Goal: Transaction & Acquisition: Download file/media

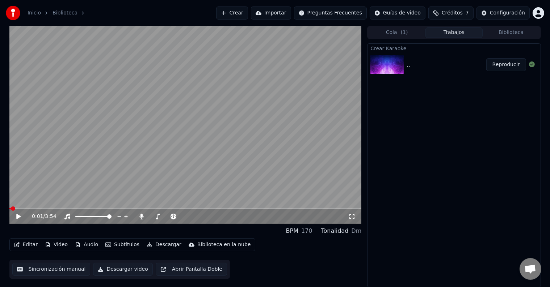
click at [60, 247] on button "Video" at bounding box center [56, 245] width 29 height 10
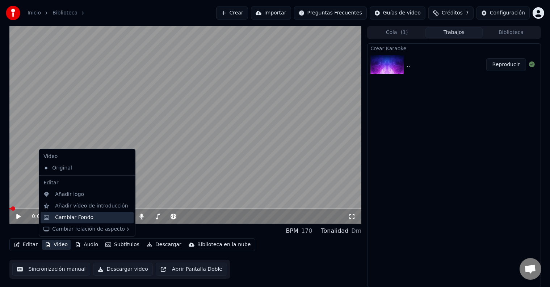
click at [78, 216] on div "Cambiar Fondo" at bounding box center [74, 217] width 38 height 7
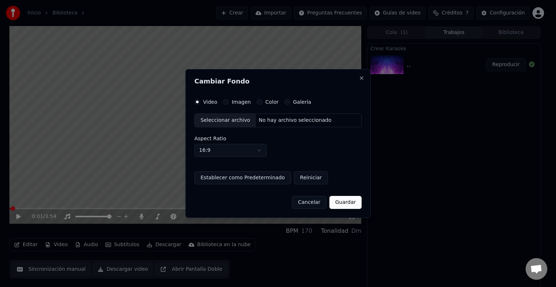
click at [223, 99] on div "Imagen" at bounding box center [237, 102] width 28 height 6
click at [224, 101] on button "Imagen" at bounding box center [226, 102] width 6 height 6
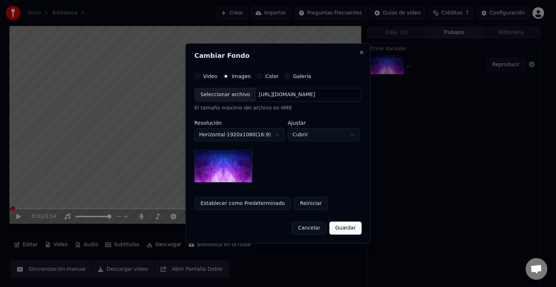
click at [219, 97] on div "Seleccionar archivo" at bounding box center [225, 94] width 61 height 13
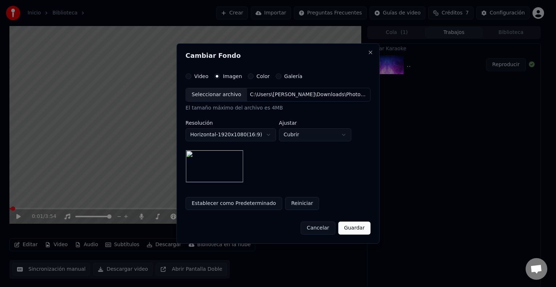
click at [355, 230] on button "Guardar" at bounding box center [354, 228] width 32 height 13
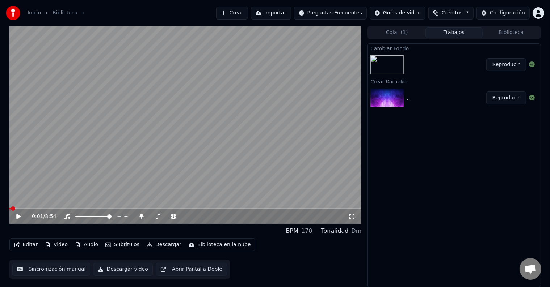
click at [506, 67] on button "Reproducir" at bounding box center [506, 64] width 40 height 13
click at [19, 219] on icon at bounding box center [19, 217] width 4 height 4
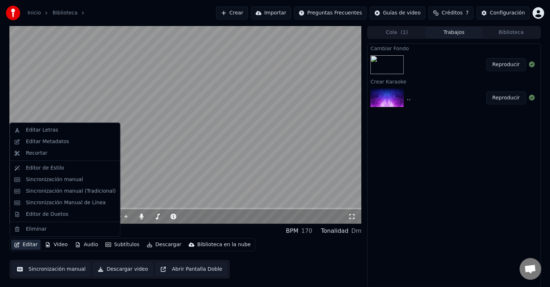
click at [29, 243] on button "Editar" at bounding box center [25, 245] width 29 height 10
click at [106, 74] on video at bounding box center [185, 125] width 352 height 198
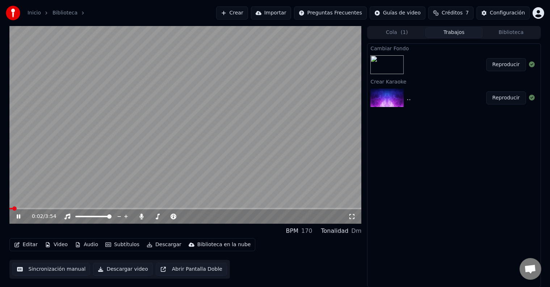
click at [19, 218] on icon at bounding box center [19, 217] width 4 height 4
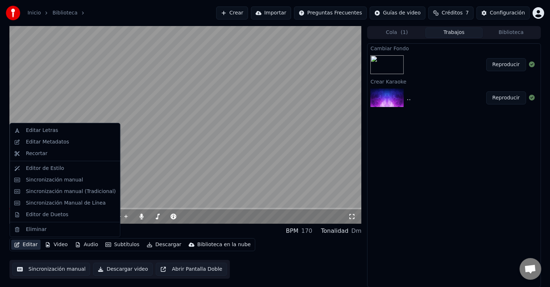
click at [29, 242] on button "Editar" at bounding box center [25, 245] width 29 height 10
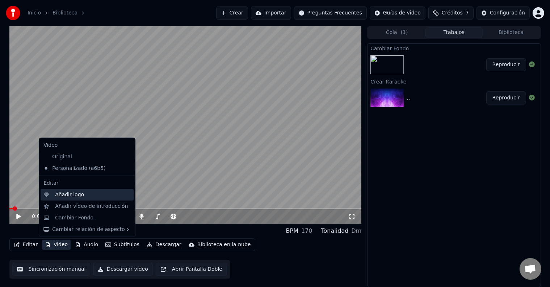
click at [66, 196] on div "Añadir logo" at bounding box center [69, 194] width 29 height 7
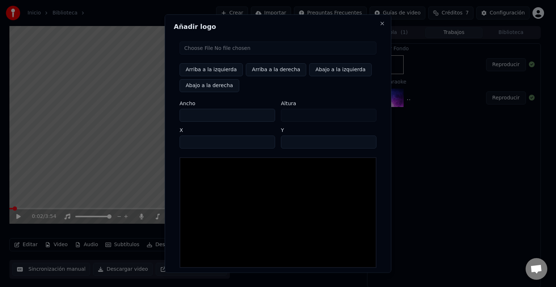
click at [207, 51] on input "file" at bounding box center [277, 48] width 197 height 13
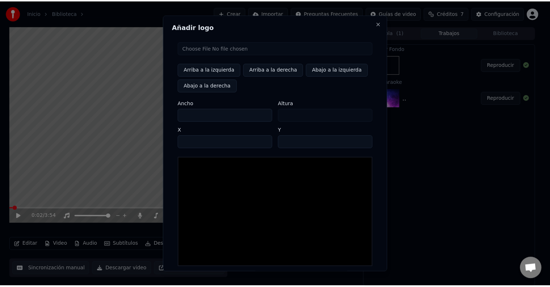
scroll to position [34, 0]
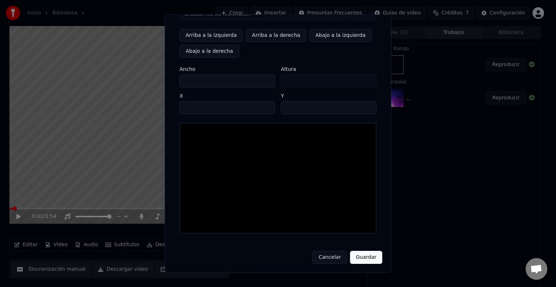
type input "**********"
click at [361, 256] on button "Guardar" at bounding box center [366, 257] width 32 height 13
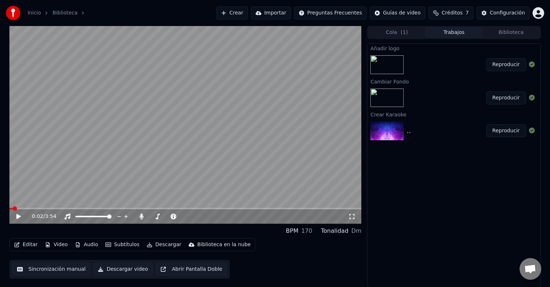
click at [505, 60] on button "Reproducir" at bounding box center [506, 64] width 40 height 13
click at [17, 218] on icon at bounding box center [19, 217] width 4 height 4
click at [142, 216] on icon at bounding box center [142, 217] width 4 height 6
click at [154, 247] on button "Descargar" at bounding box center [164, 245] width 41 height 10
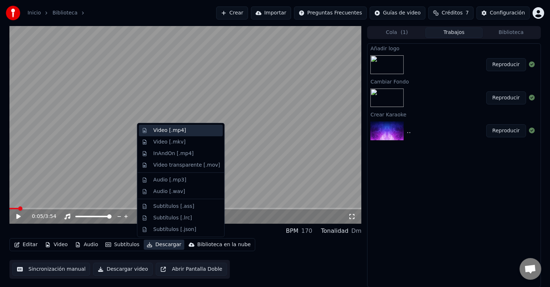
click at [175, 133] on div "Video [.mp4]" at bounding box center [169, 130] width 33 height 7
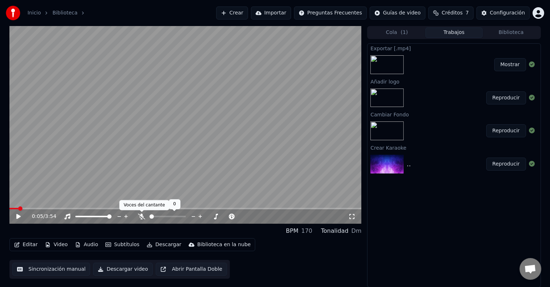
click at [141, 217] on icon at bounding box center [141, 217] width 7 height 6
click at [21, 217] on icon at bounding box center [23, 217] width 17 height 6
click at [22, 216] on icon at bounding box center [23, 217] width 17 height 6
click at [386, 238] on div "Exportar [.mp4] Mostrar Añadir logo Reproducir Cambiar Fondo Reproducir Crear K…" at bounding box center [453, 165] width 173 height 244
click at [19, 219] on icon at bounding box center [23, 217] width 17 height 6
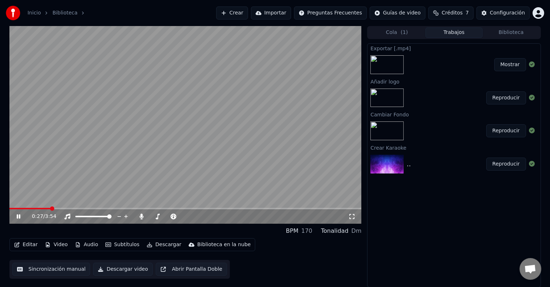
click at [19, 219] on icon at bounding box center [19, 217] width 4 height 4
click at [31, 247] on button "Editar" at bounding box center [25, 245] width 29 height 10
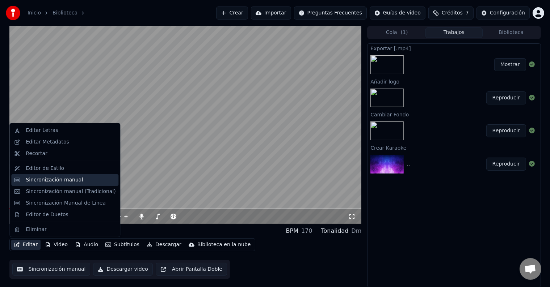
click at [49, 178] on div "Sincronización manual" at bounding box center [54, 180] width 57 height 7
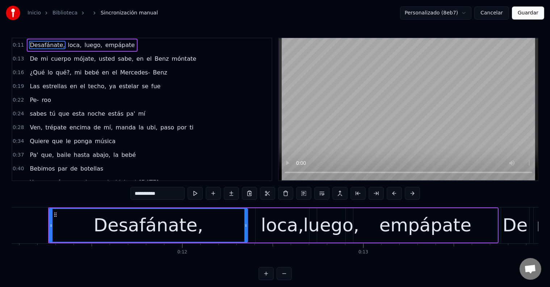
click at [29, 96] on span "Pe-" at bounding box center [34, 100] width 10 height 8
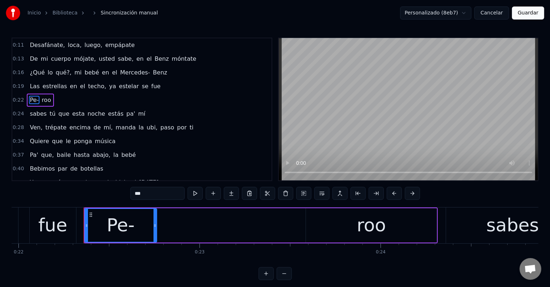
scroll to position [0, 4008]
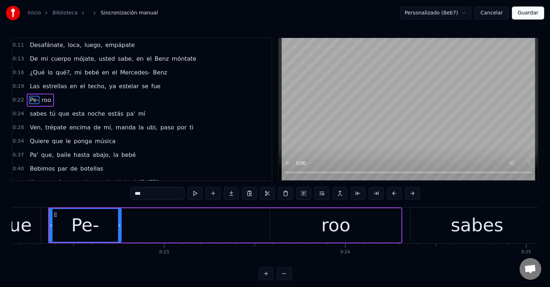
click at [141, 192] on input "***" at bounding box center [157, 193] width 54 height 13
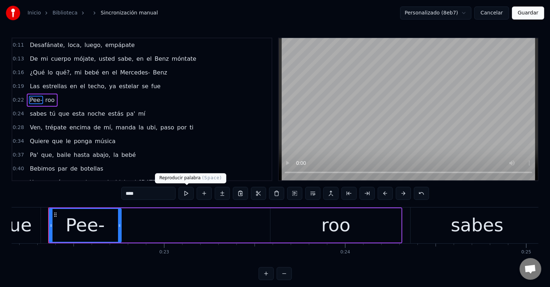
type input "****"
click at [191, 195] on button at bounding box center [185, 193] width 15 height 13
click at [536, 17] on button "Guardar" at bounding box center [528, 13] width 32 height 13
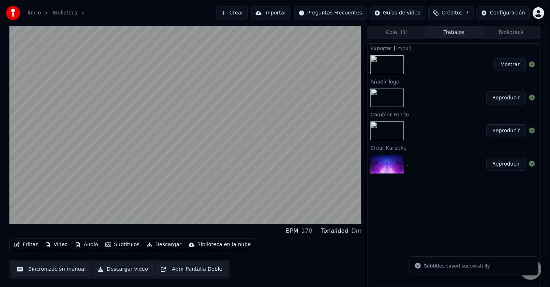
click at [505, 61] on button "Mostrar" at bounding box center [510, 64] width 32 height 13
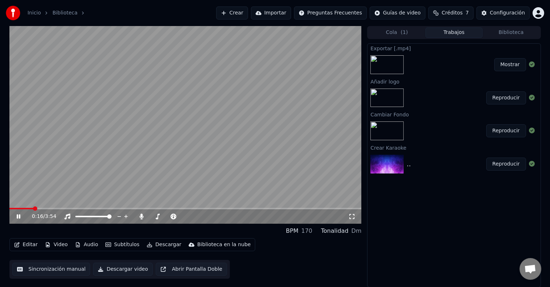
click at [33, 209] on span at bounding box center [185, 208] width 352 height 1
click at [20, 216] on icon at bounding box center [23, 217] width 17 height 6
click at [18, 216] on icon at bounding box center [18, 216] width 4 height 5
click at [18, 216] on icon at bounding box center [19, 217] width 4 height 4
click at [18, 216] on icon at bounding box center [18, 216] width 4 height 5
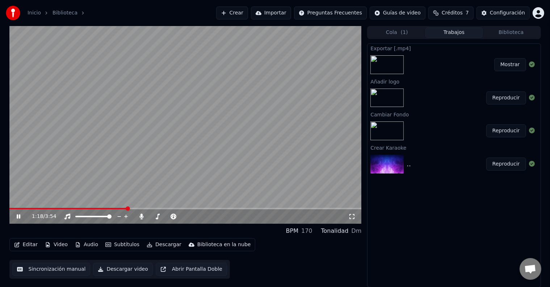
click at [18, 216] on icon at bounding box center [19, 217] width 4 height 4
click at [20, 216] on icon at bounding box center [23, 217] width 17 height 6
click at [20, 219] on icon at bounding box center [19, 217] width 4 height 4
click at [20, 217] on icon at bounding box center [18, 216] width 4 height 5
click at [20, 217] on icon at bounding box center [19, 217] width 4 height 4
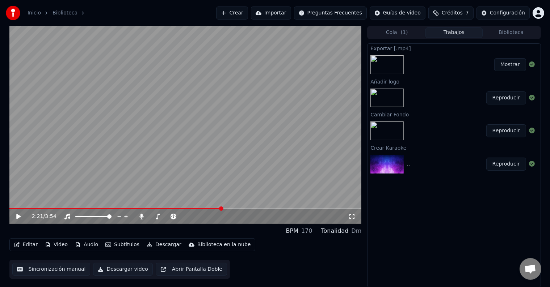
click at [215, 208] on span at bounding box center [115, 208] width 212 height 1
click at [17, 215] on icon at bounding box center [18, 216] width 4 height 5
click at [17, 215] on icon at bounding box center [19, 217] width 4 height 4
click at [175, 134] on video at bounding box center [185, 125] width 352 height 198
click at [274, 208] on span at bounding box center [148, 208] width 279 height 1
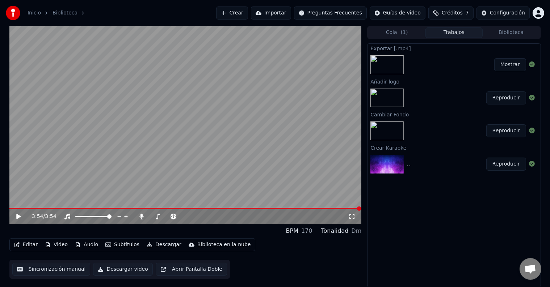
click at [508, 62] on button "Mostrar" at bounding box center [510, 64] width 32 height 13
click at [506, 66] on button "Mostrar" at bounding box center [510, 64] width 32 height 13
click at [158, 246] on button "Descargar" at bounding box center [164, 245] width 41 height 10
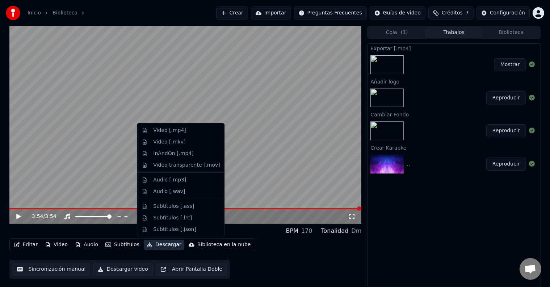
click at [144, 66] on video at bounding box center [185, 125] width 352 height 198
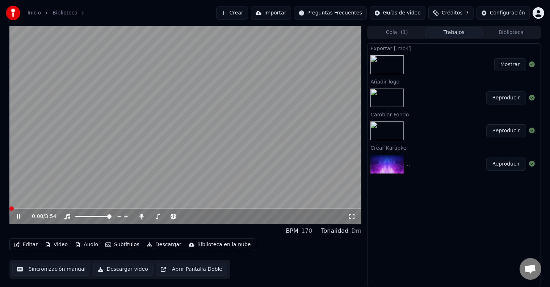
click at [20, 217] on icon at bounding box center [19, 217] width 4 height 4
click at [141, 216] on icon at bounding box center [142, 217] width 4 height 6
click at [153, 244] on button "Descargar" at bounding box center [164, 245] width 41 height 10
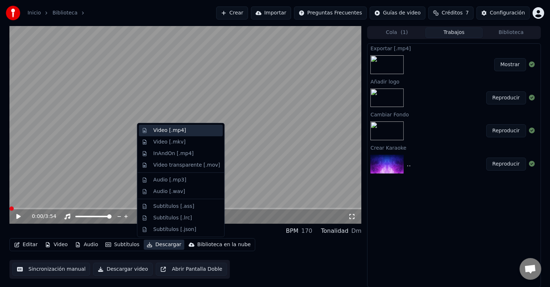
click at [166, 134] on div "Video [.mp4]" at bounding box center [181, 131] width 84 height 12
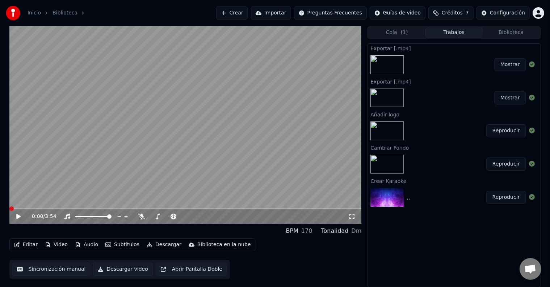
click at [505, 64] on button "Mostrar" at bounding box center [510, 64] width 32 height 13
